Goal: Task Accomplishment & Management: Manage account settings

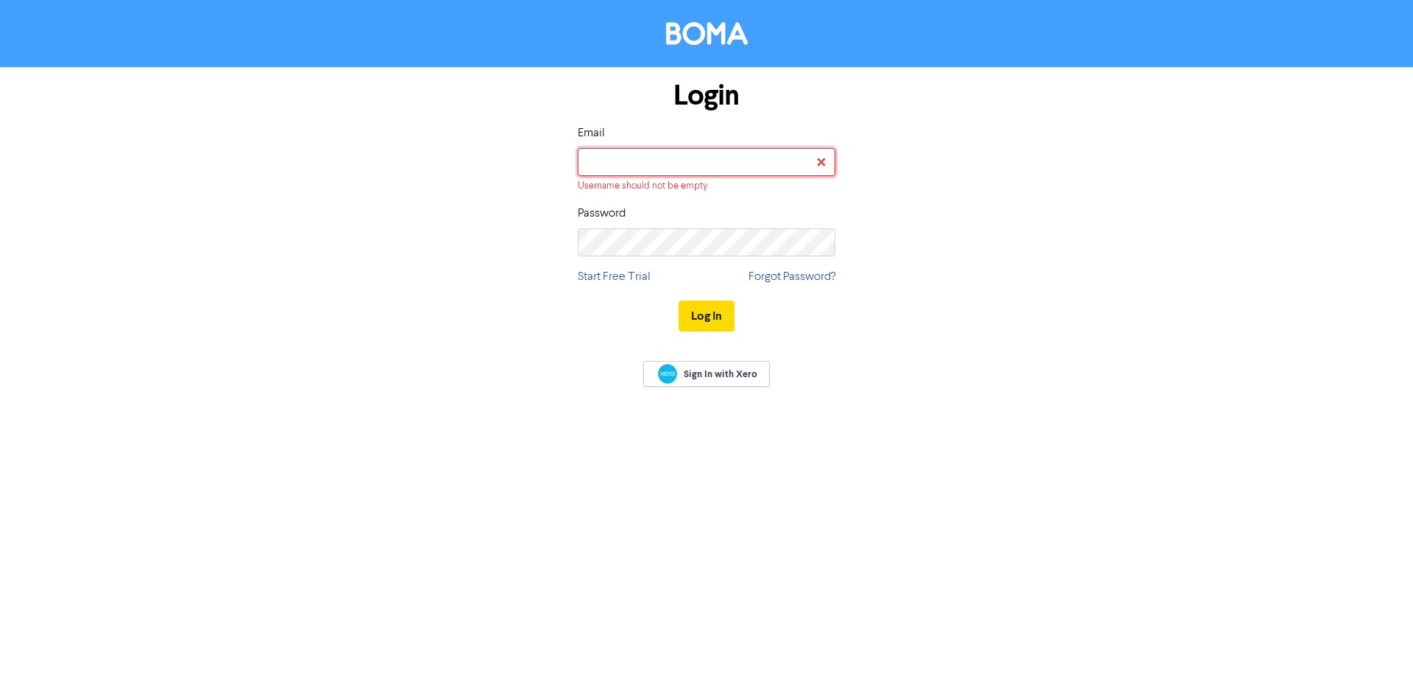
click at [603, 170] on input "email" at bounding box center [707, 162] width 258 height 28
paste input "[EMAIL_ADDRESS][DOMAIN_NAME]"
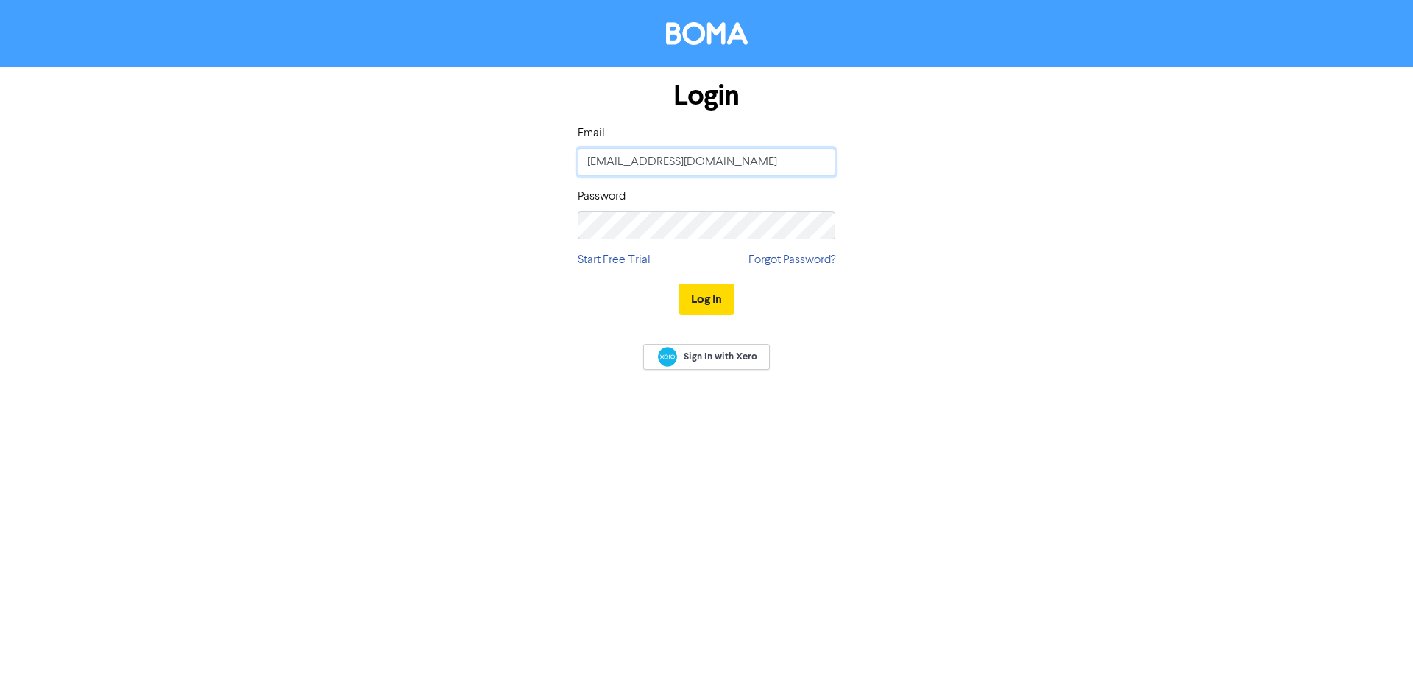
type input "[EMAIL_ADDRESS][DOMAIN_NAME]"
click at [607, 209] on div "Password" at bounding box center [707, 214] width 258 height 52
click at [707, 295] on button "Log In" at bounding box center [707, 298] width 56 height 31
